Goal: Find contact information: Find contact information

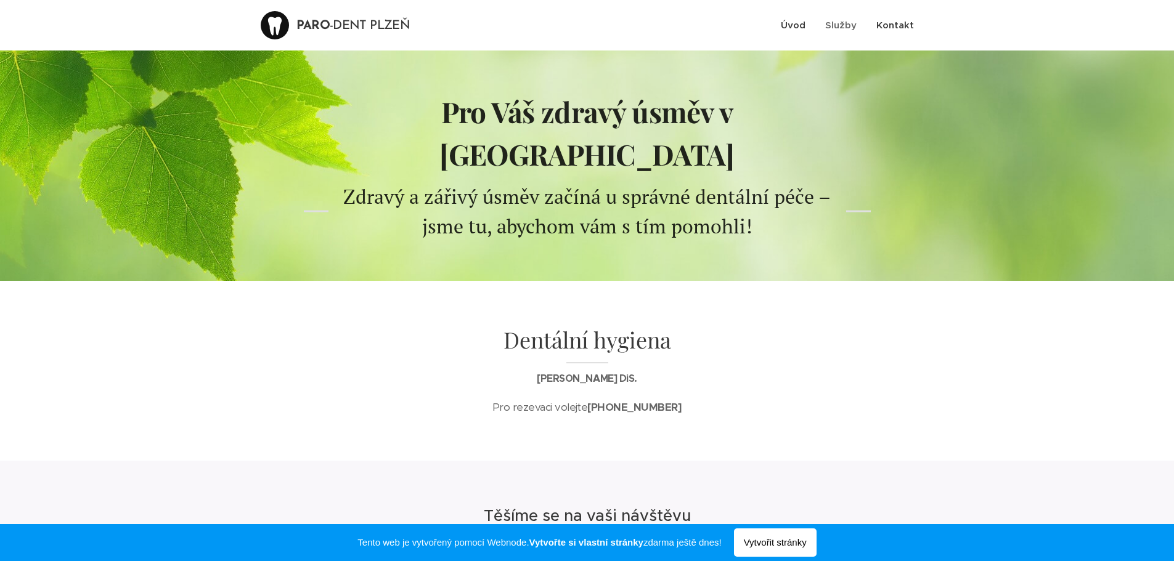
click at [903, 28] on span "Kontakt" at bounding box center [895, 25] width 38 height 12
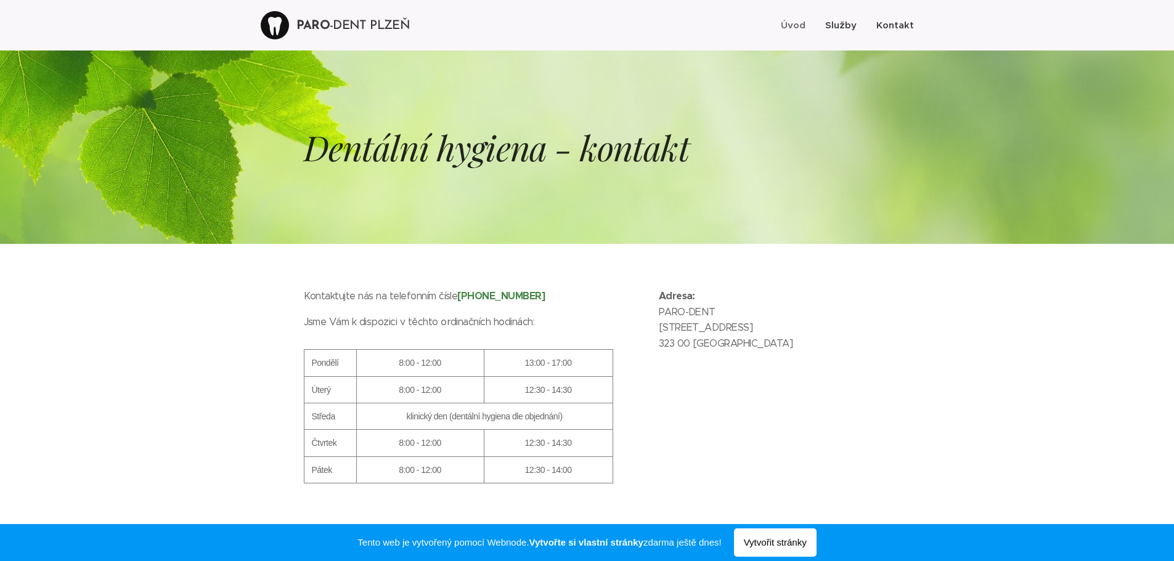
click at [837, 26] on span "Služby" at bounding box center [840, 25] width 31 height 12
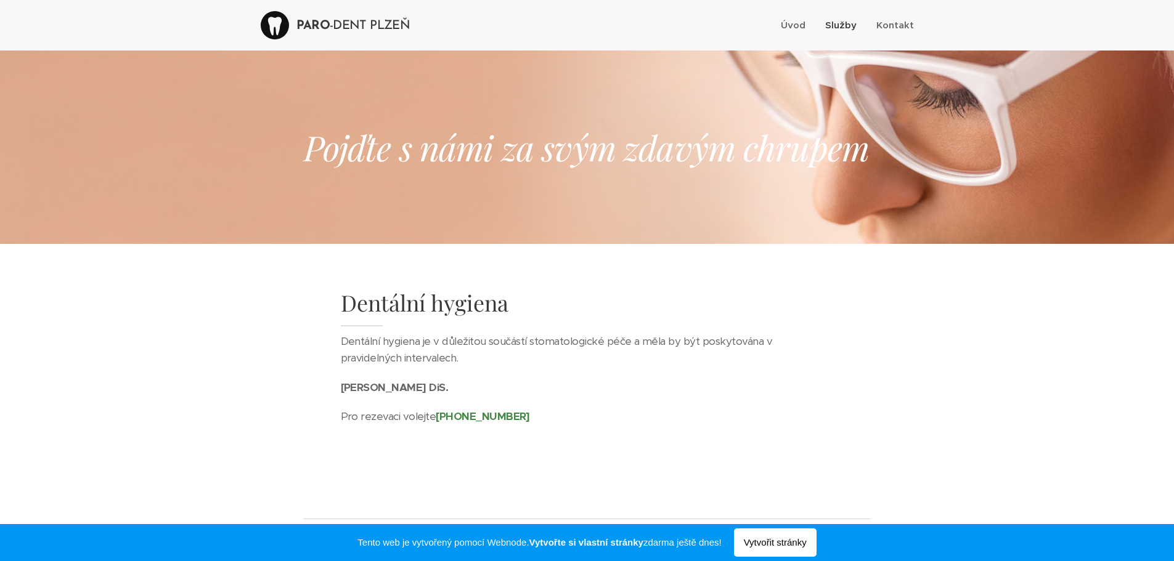
click at [289, 25] on div at bounding box center [275, 25] width 28 height 28
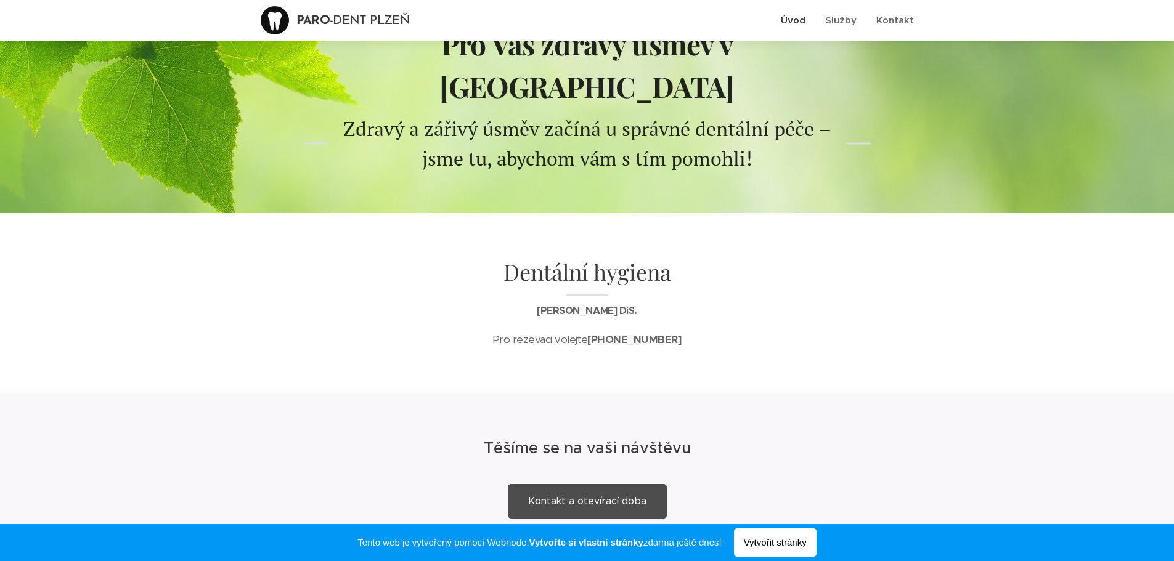
scroll to position [143, 0]
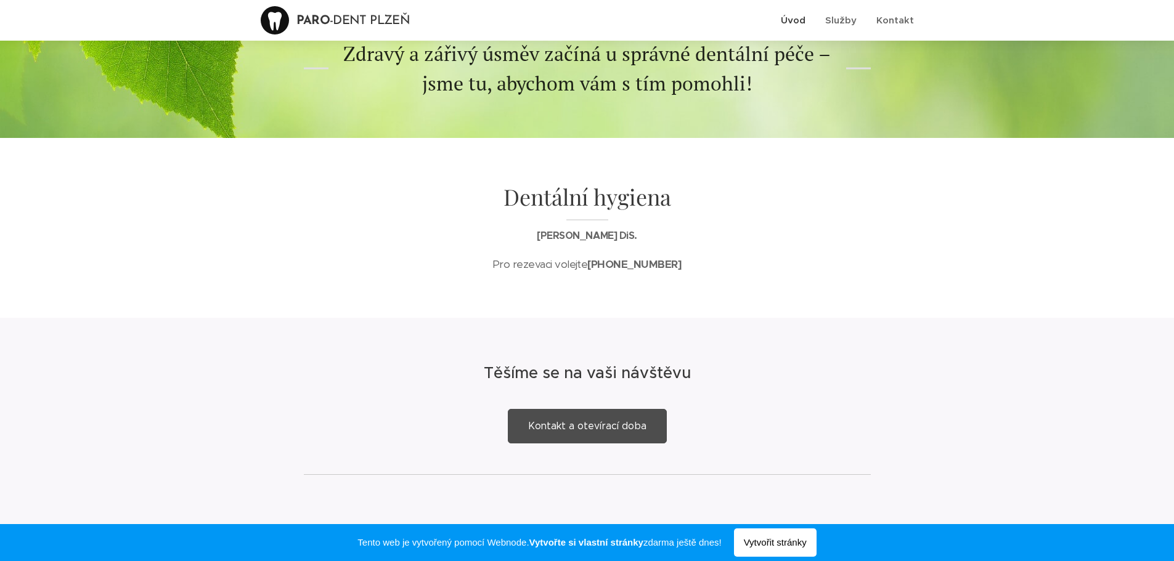
click at [601, 420] on span "Kontakt a otevírací doba" at bounding box center [587, 426] width 118 height 12
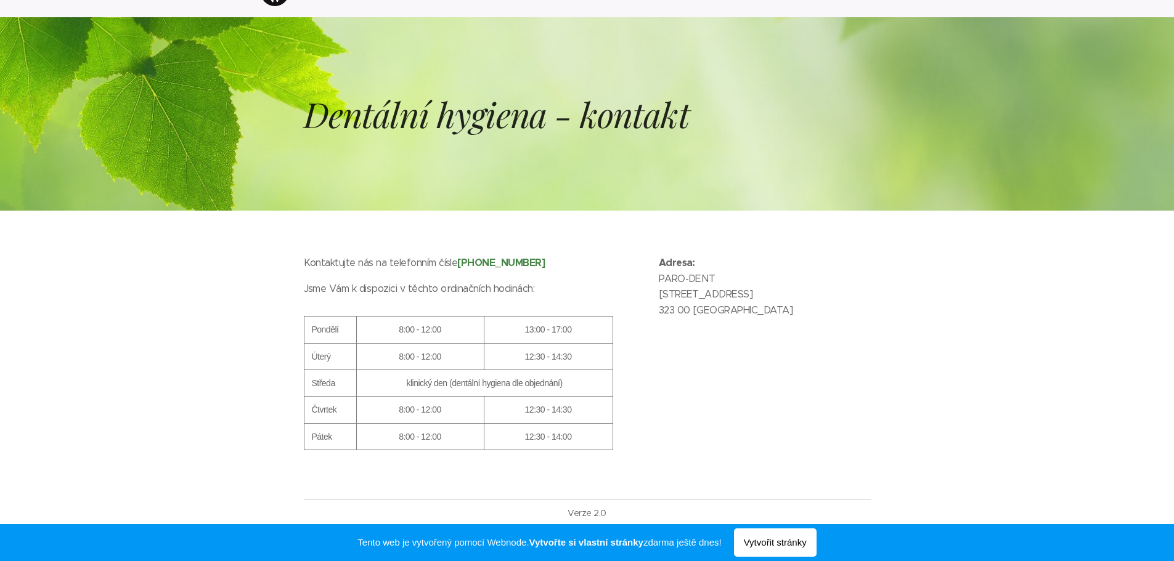
scroll to position [51, 0]
